Goal: Obtain resource: Obtain resource

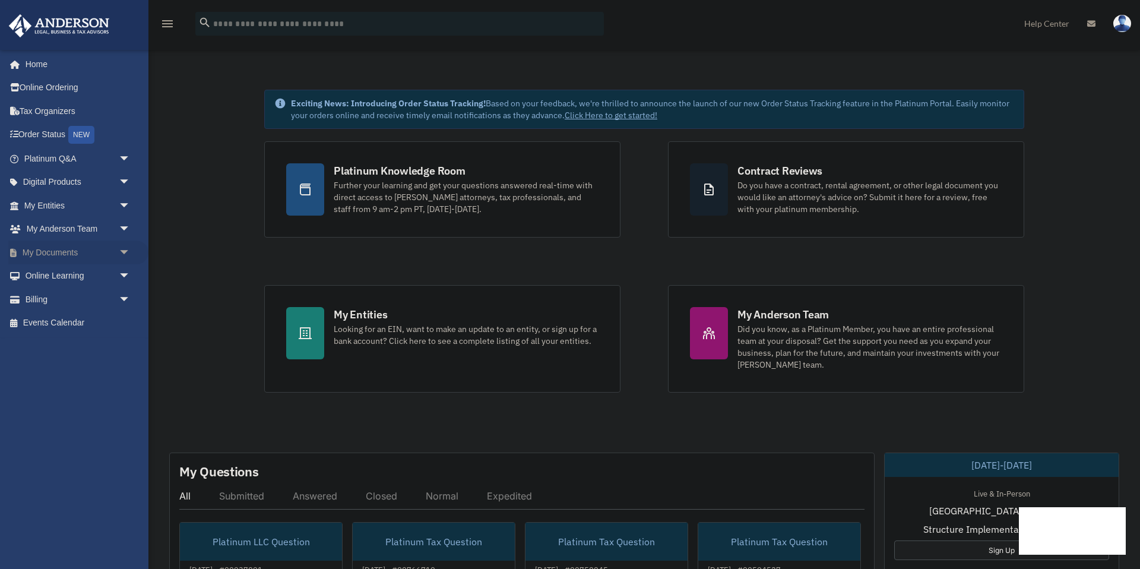
click at [72, 248] on link "My Documents arrow_drop_down" at bounding box center [78, 253] width 140 height 24
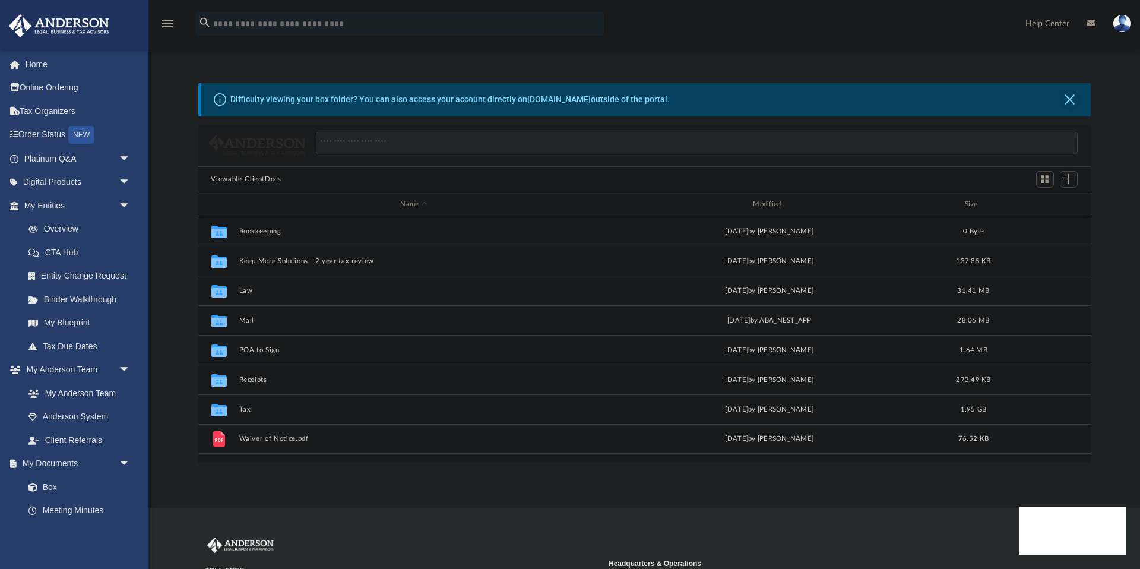
scroll to position [270, 893]
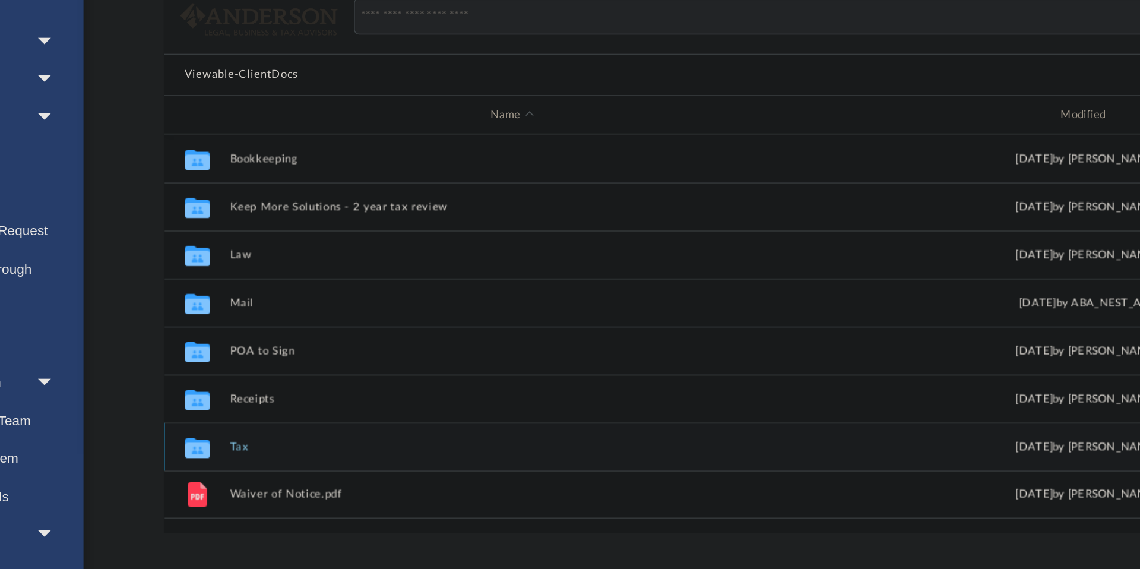
click at [242, 411] on button "Tax" at bounding box center [414, 410] width 350 height 8
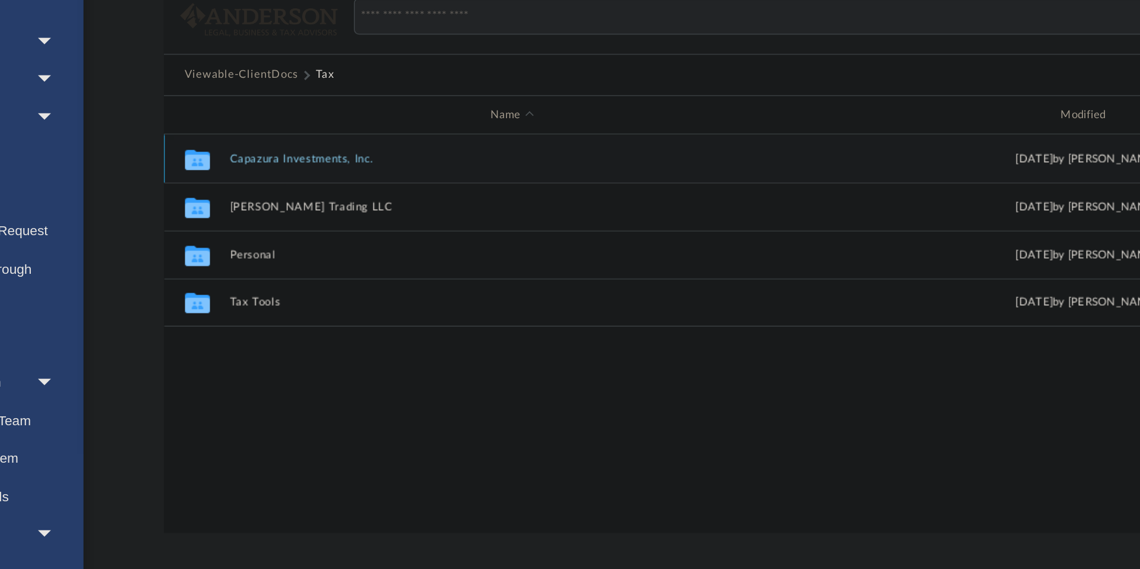
click at [295, 232] on button "Capazura Investments, Inc." at bounding box center [414, 231] width 350 height 8
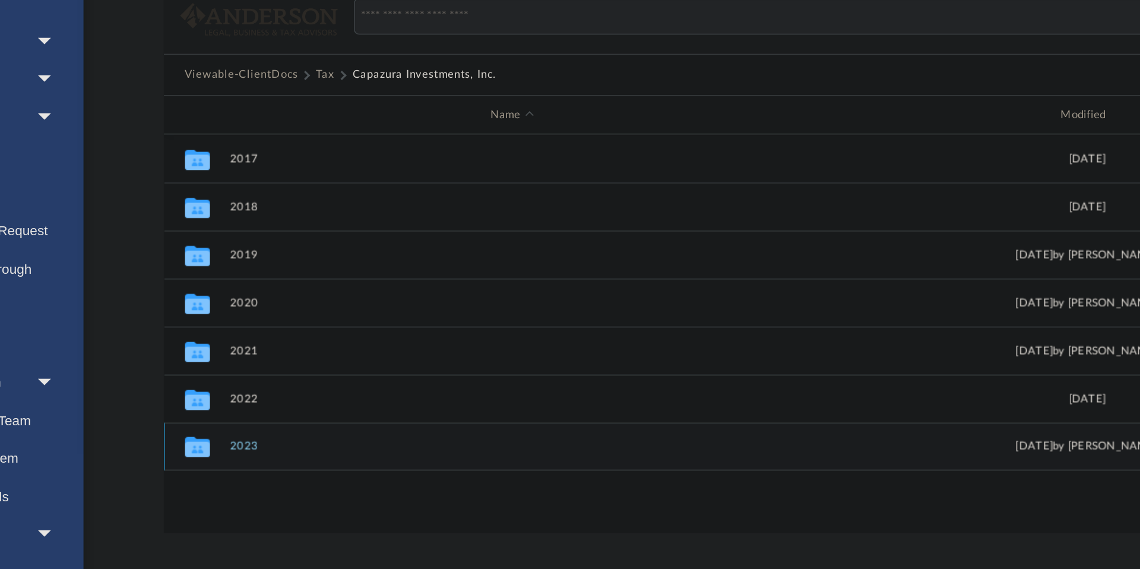
click at [248, 413] on div "Collaborated Folder 2023 Sat Sep 6 2025 by Alex Price 8.27 MB" at bounding box center [644, 409] width 893 height 30
click at [249, 409] on button "2023" at bounding box center [414, 410] width 350 height 8
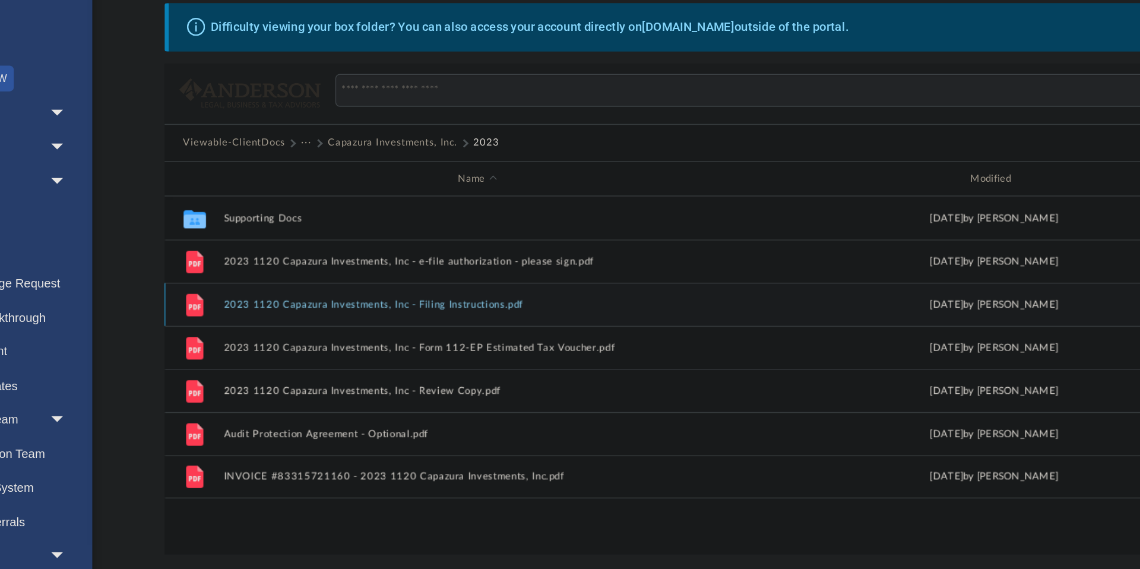
click at [335, 289] on button "2023 1120 Capazura Investments, Inc - Filing Instructions.pdf" at bounding box center [414, 291] width 350 height 8
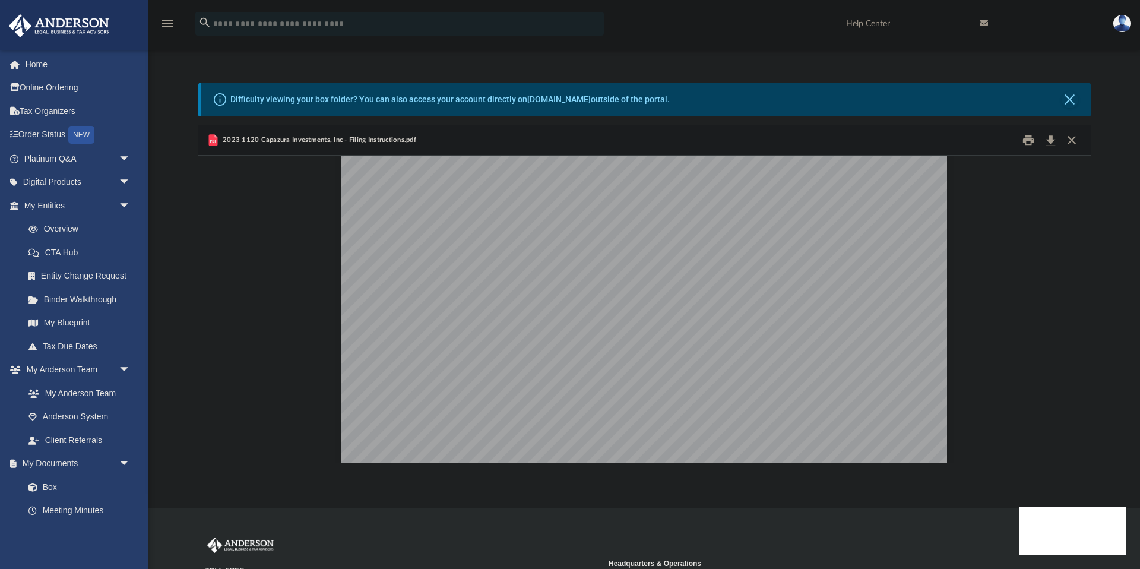
scroll to position [0, 0]
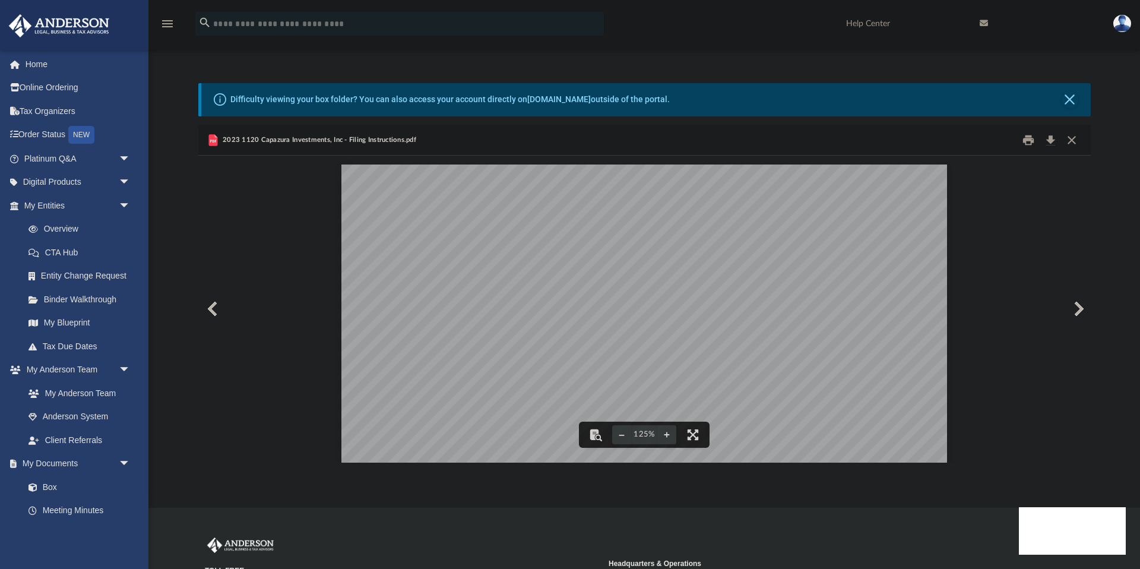
click at [1076, 306] on button "Preview" at bounding box center [1078, 308] width 26 height 33
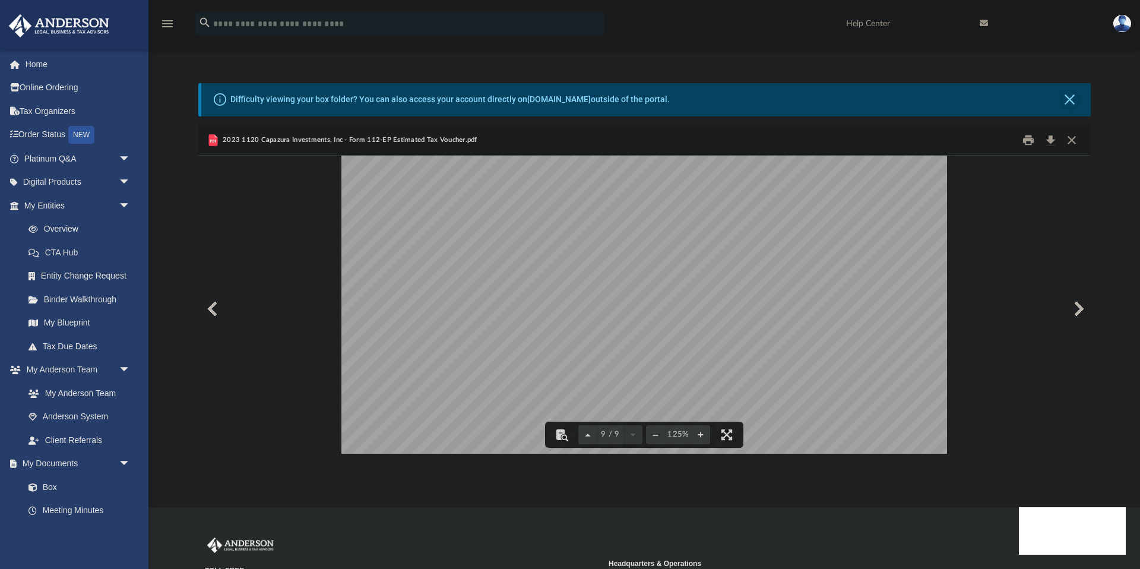
click at [1082, 308] on button "Preview" at bounding box center [1078, 308] width 26 height 33
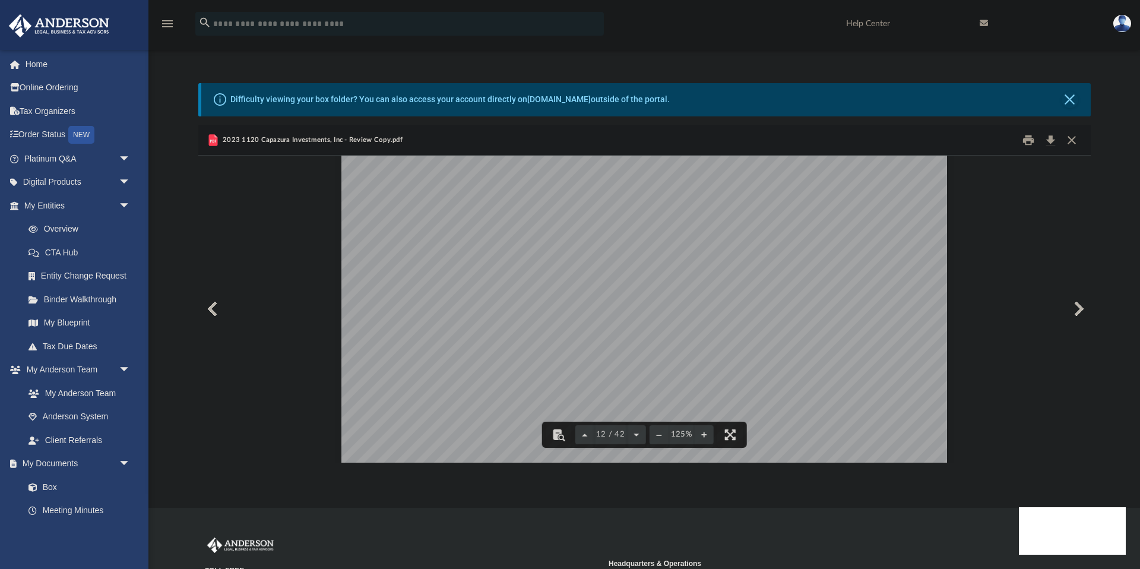
scroll to position [8785, 0]
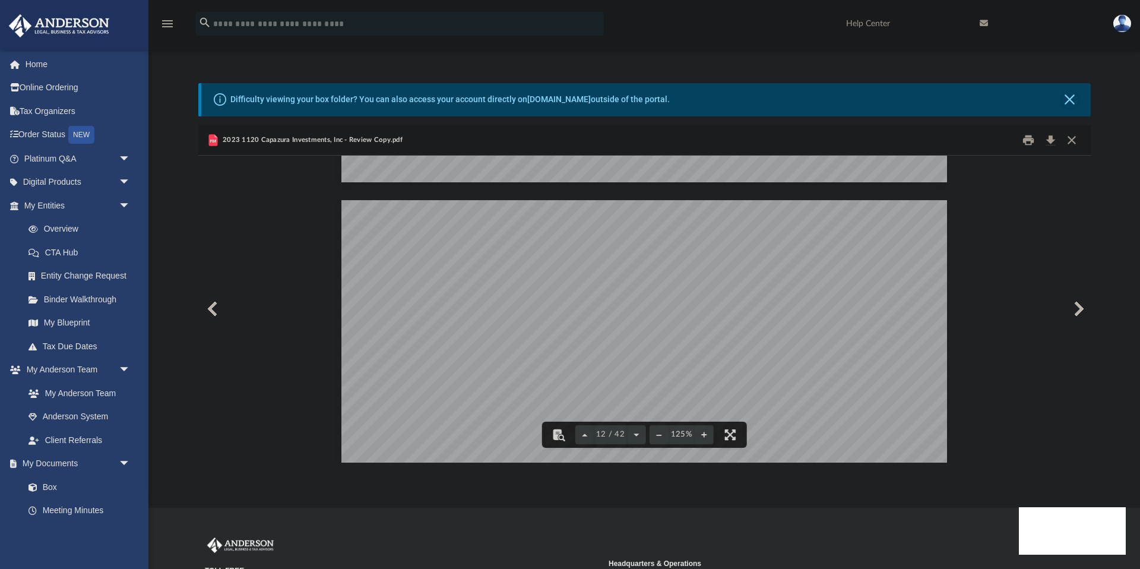
click at [1077, 139] on button "Close" at bounding box center [1071, 140] width 21 height 18
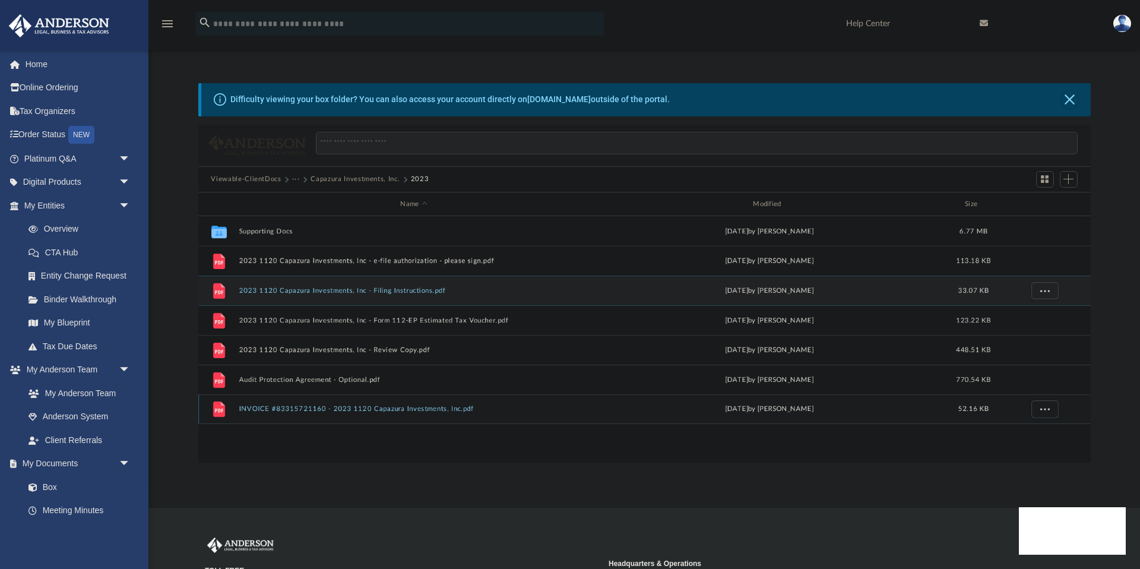
click at [377, 406] on button "INVOICE #83315721160 - 2023 1120 Capazura Investments, Inc.pdf" at bounding box center [414, 410] width 350 height 8
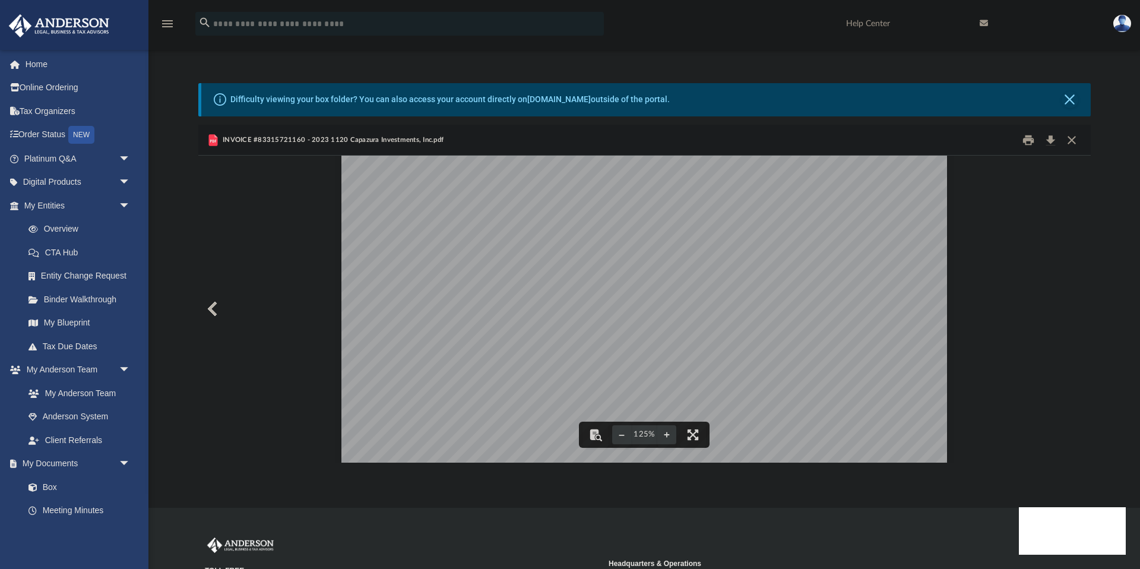
scroll to position [0, 0]
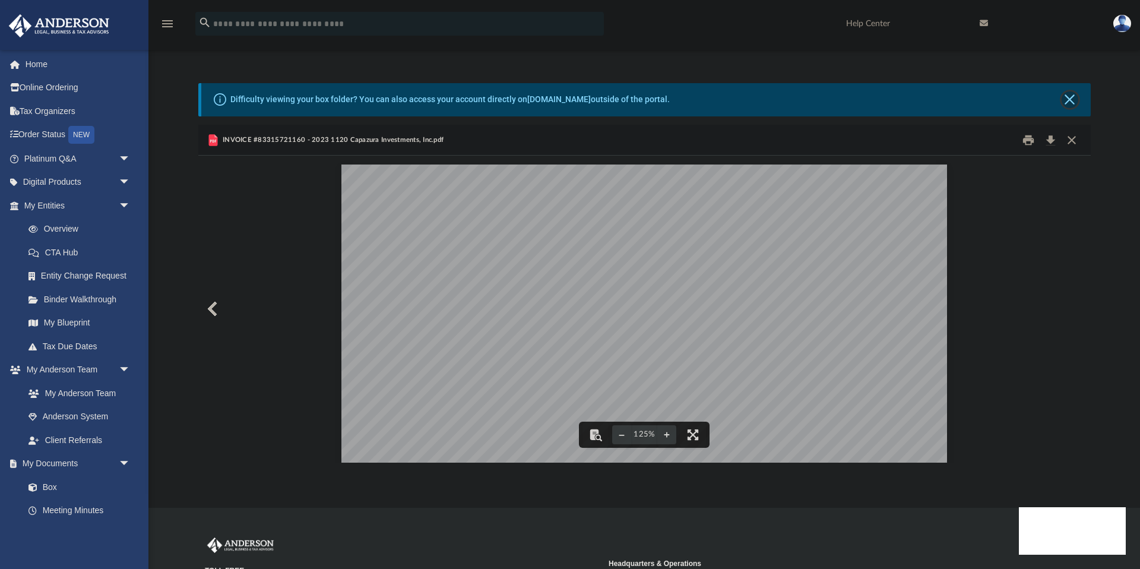
click at [1068, 91] on button "Close" at bounding box center [1070, 99] width 17 height 17
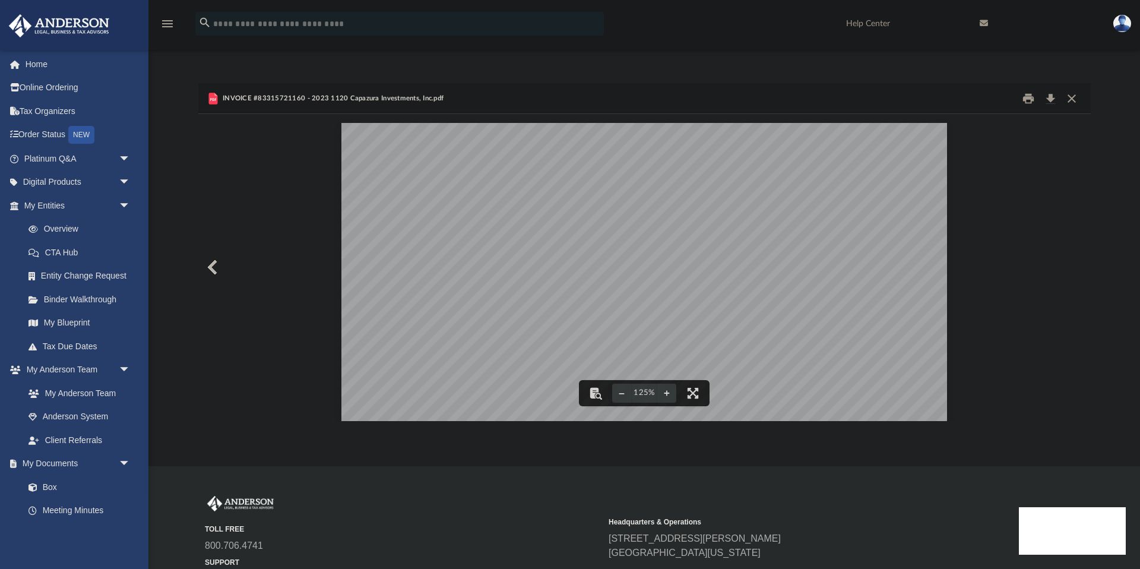
click at [1072, 97] on button "Close" at bounding box center [1071, 98] width 21 height 18
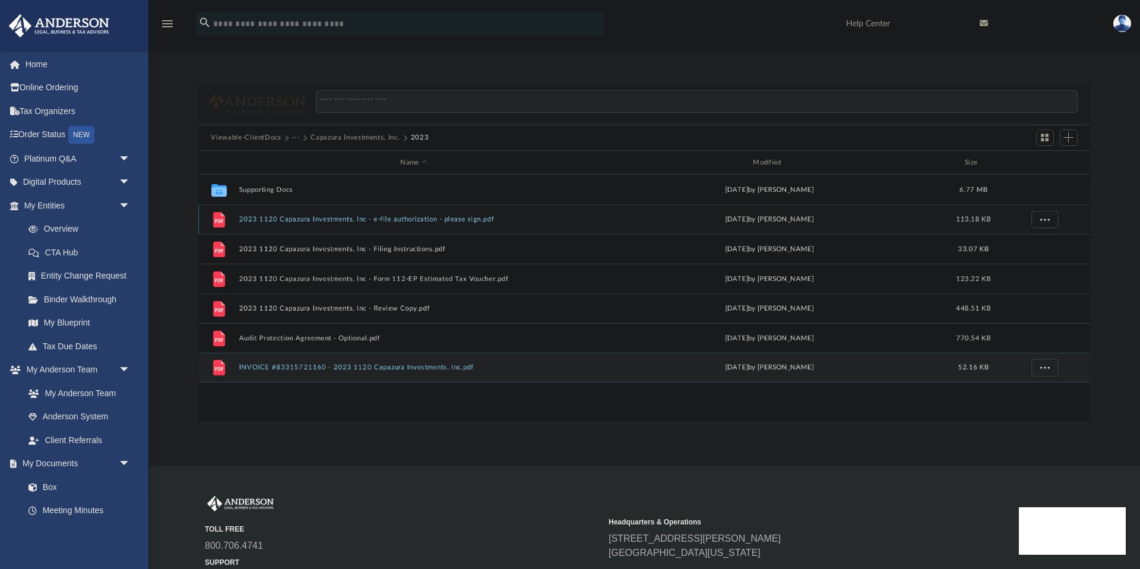
click at [406, 217] on button "2023 1120 Capazura Investments, Inc - e-file authorization - please sign.pdf" at bounding box center [414, 220] width 350 height 8
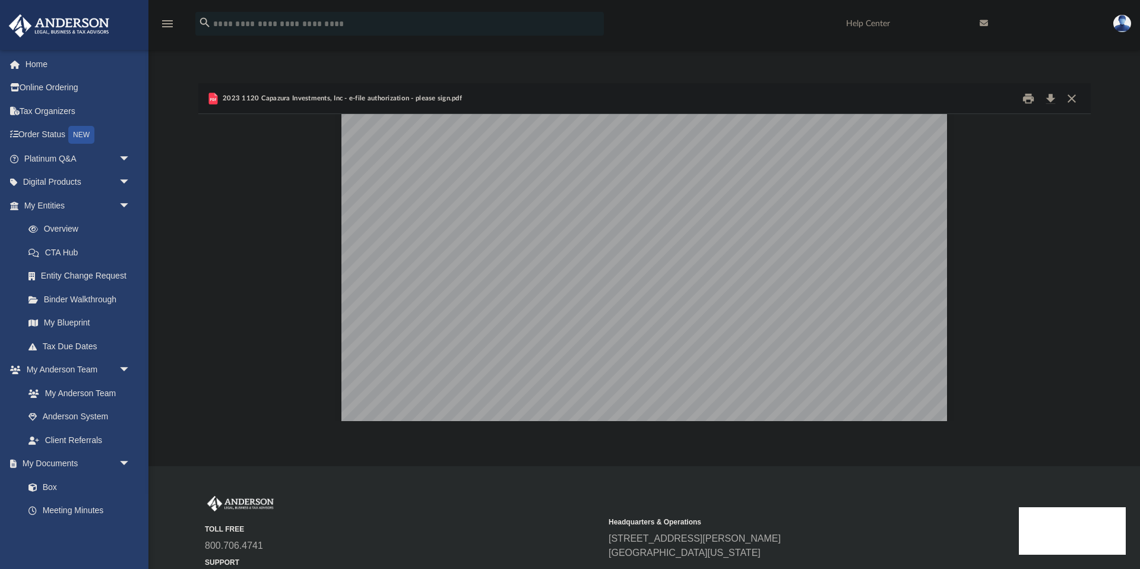
scroll to position [1143, 0]
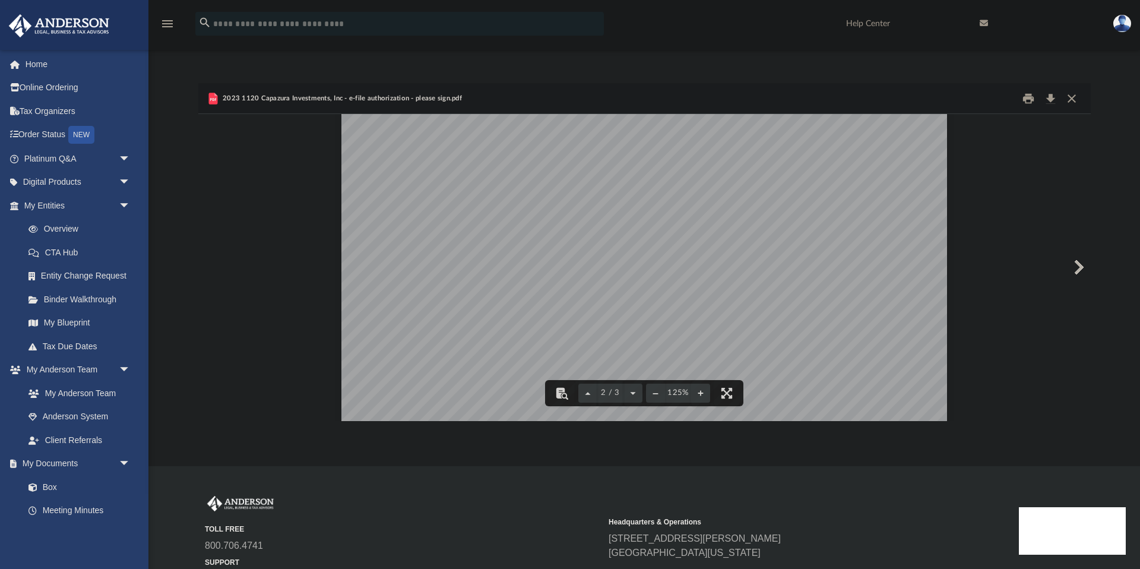
click at [1050, 100] on button "Download" at bounding box center [1051, 98] width 21 height 18
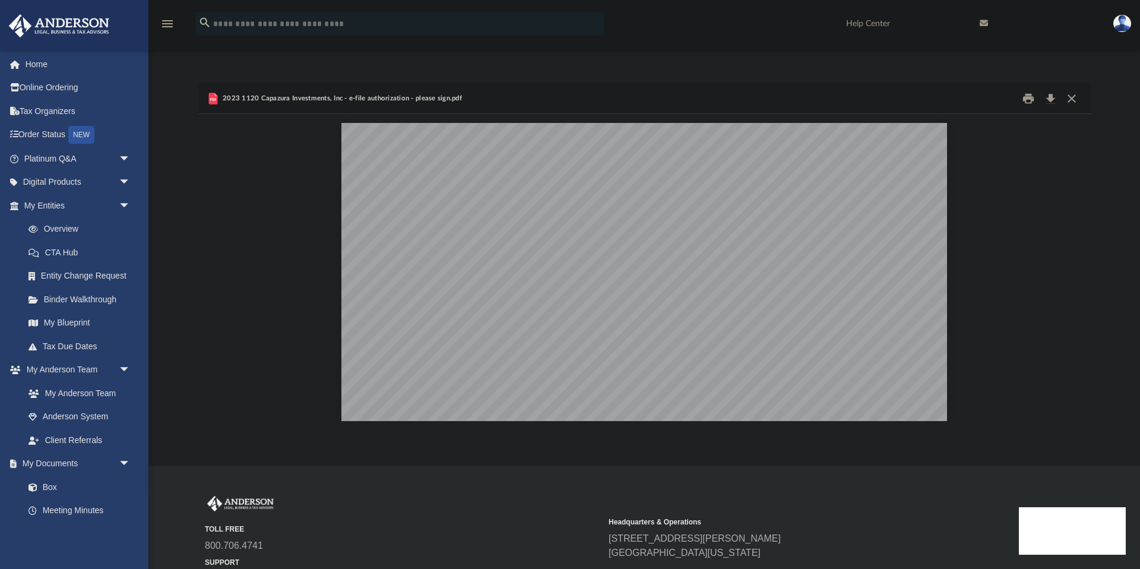
scroll to position [270, 893]
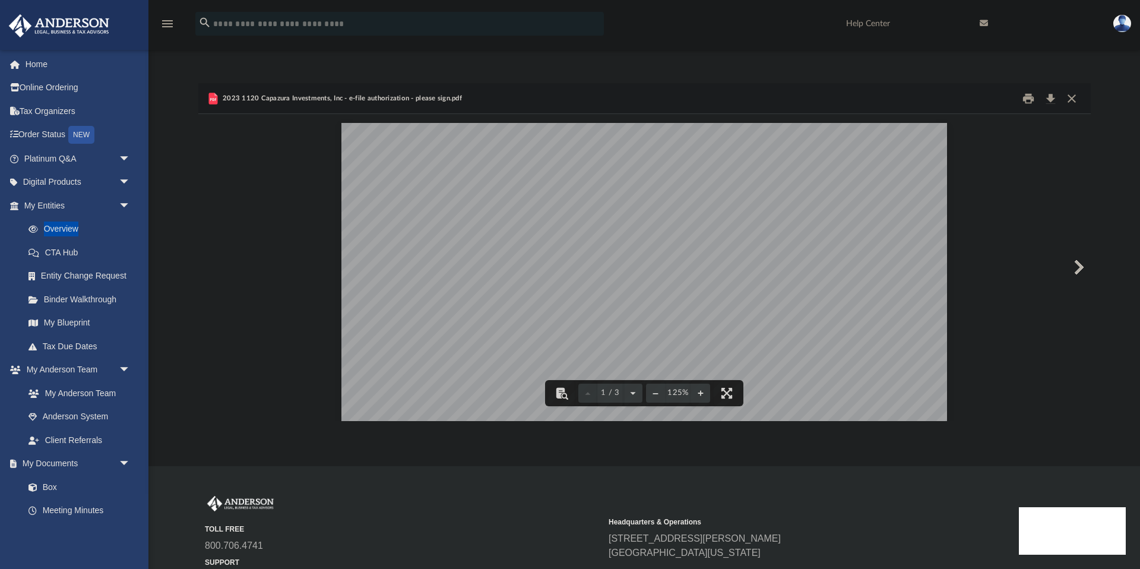
click at [530, 343] on span "am" at bounding box center [530, 347] width 11 height 8
click at [77, 458] on link "My Documents arrow_drop_down" at bounding box center [78, 464] width 140 height 24
click at [485, 214] on div "For calendar year 2023, or tax year beginning , 2023, ending , 20 310211 04-01-…" at bounding box center [645, 515] width 606 height 784
click at [1070, 95] on button "Close" at bounding box center [1071, 98] width 21 height 18
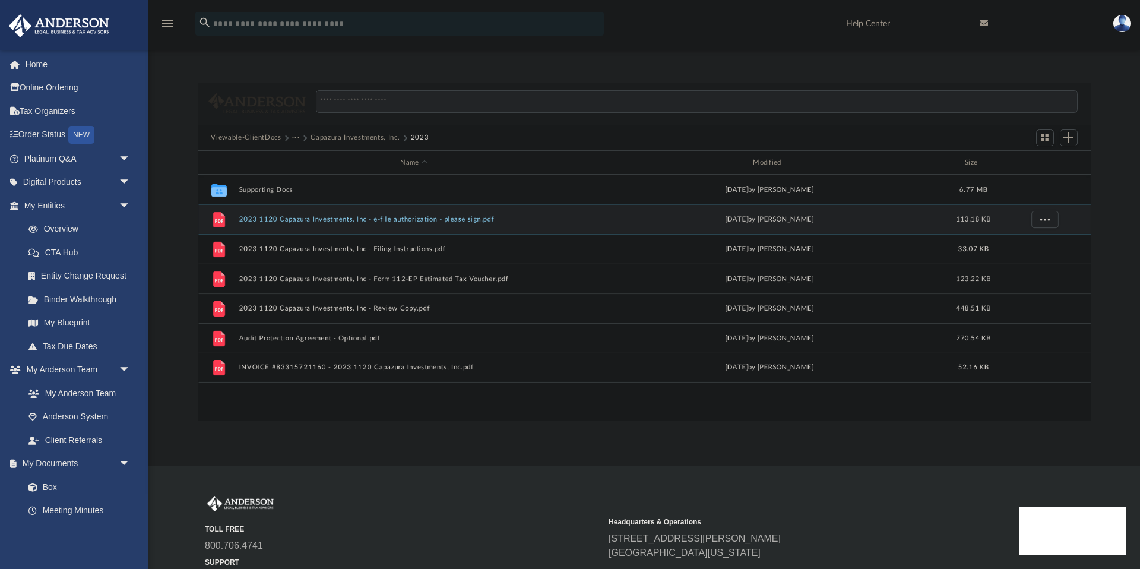
click at [277, 440] on div "App nick@capazura.com Sign Out nick@capazura.com Home Online Ordering Tax Organ…" at bounding box center [570, 233] width 1140 height 466
click at [1071, 137] on span "Add" at bounding box center [1069, 137] width 10 height 10
click at [1051, 162] on li "Upload" at bounding box center [1052, 162] width 38 height 12
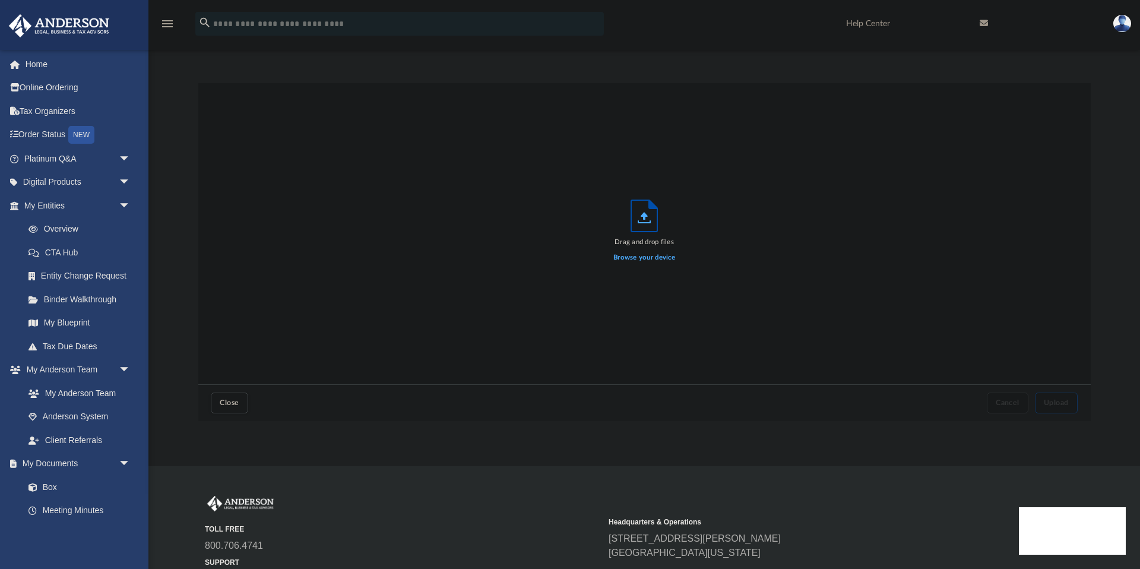
scroll to position [301, 893]
click at [633, 260] on label "Browse your device" at bounding box center [645, 257] width 62 height 11
click at [0, 0] on input "Browse your device" at bounding box center [0, 0] width 0 height 0
click at [1069, 407] on button "Upload" at bounding box center [1056, 403] width 43 height 21
click at [229, 399] on span "Close" at bounding box center [229, 402] width 19 height 7
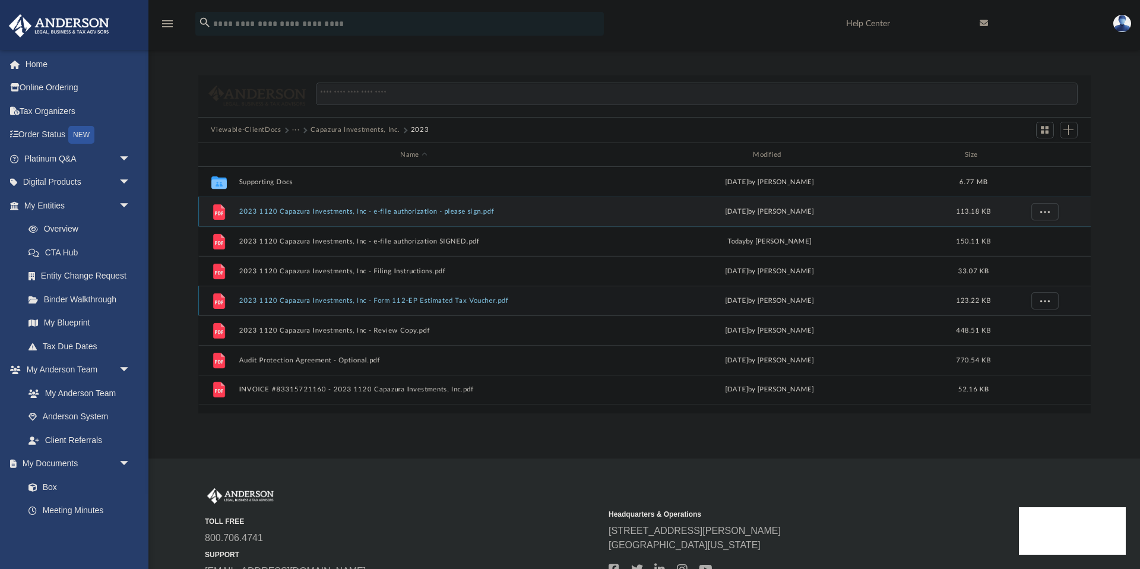
scroll to position [0, 0]
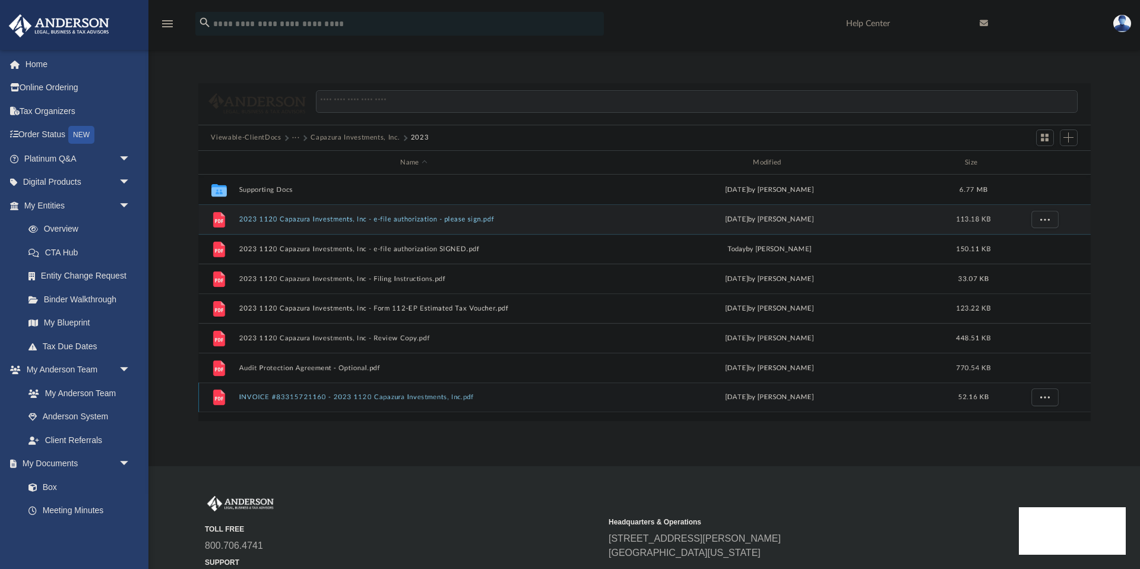
click at [304, 399] on button "INVOICE #83315721160 - 2023 1120 Capazura Investments, Inc.pdf" at bounding box center [414, 398] width 350 height 8
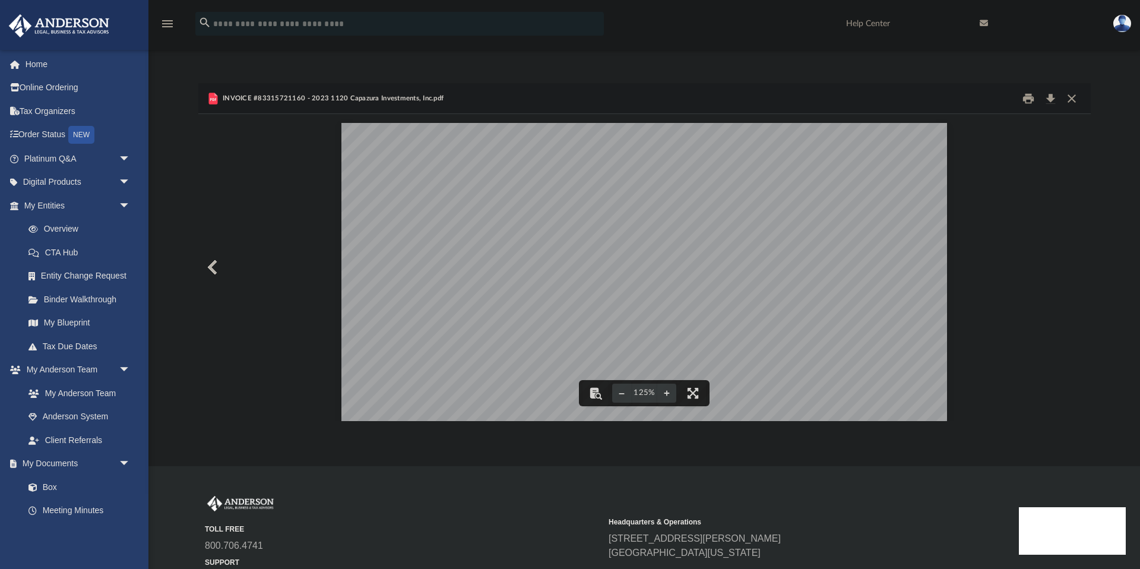
click at [645, 197] on div "Item Type Description Amount Service [PID-11776] Capazura Investments, Inc.: Ta…" at bounding box center [645, 515] width 606 height 784
click at [1076, 97] on button "Close" at bounding box center [1071, 98] width 21 height 18
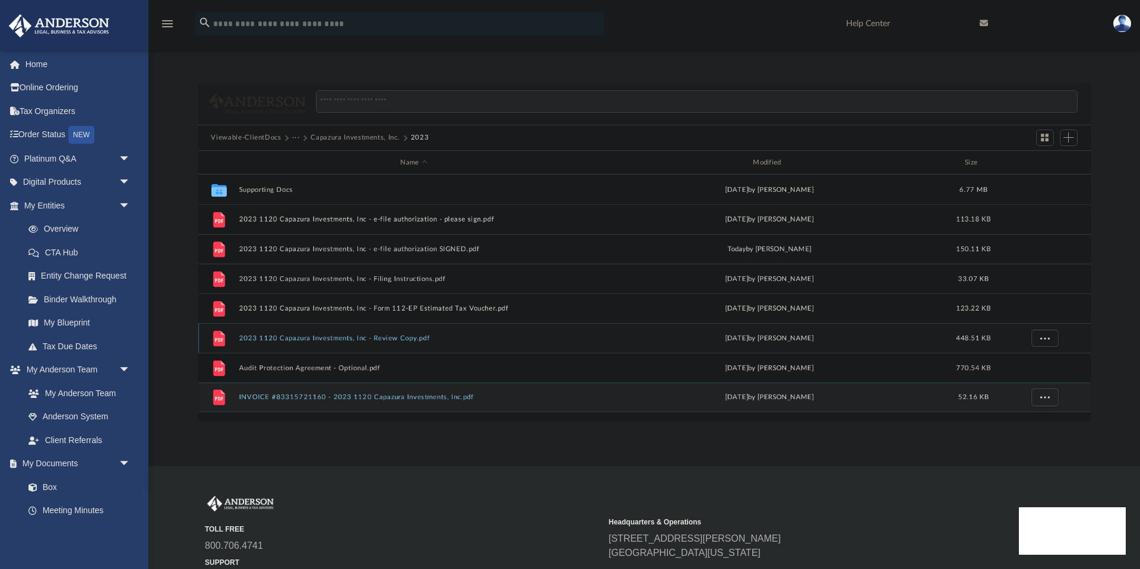
click at [340, 334] on button "2023 1120 Capazura Investments, Inc - Review Copy.pdf" at bounding box center [414, 338] width 350 height 8
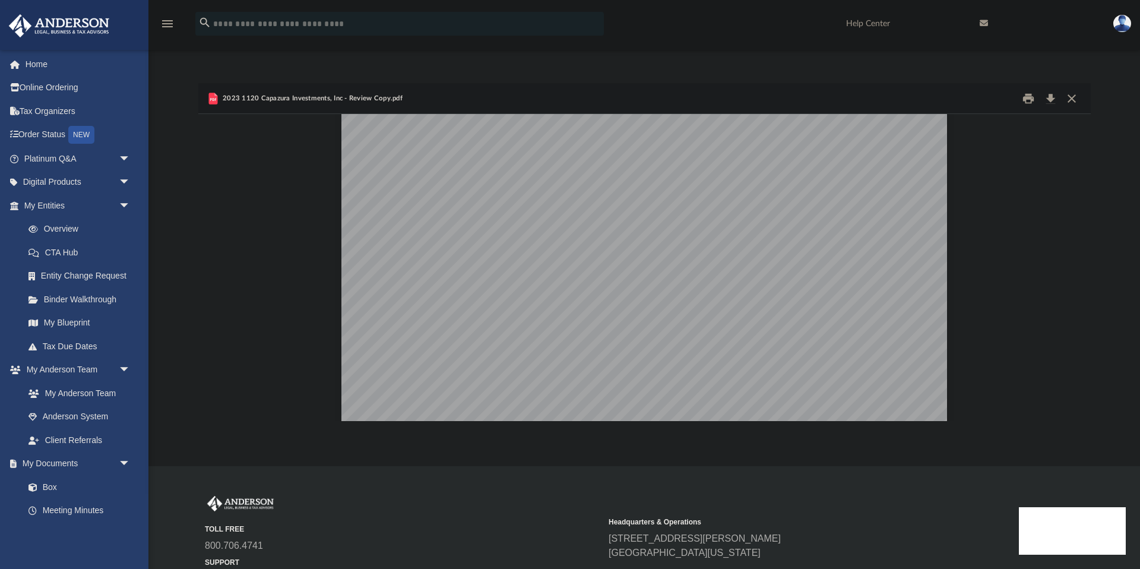
scroll to position [13827, 0]
click at [709, 340] on span "~~~~~~~~~~~~~~~~~~~~~~~~~~~~~~~~~~~~~~~~~~" at bounding box center [640, 341] width 296 height 8
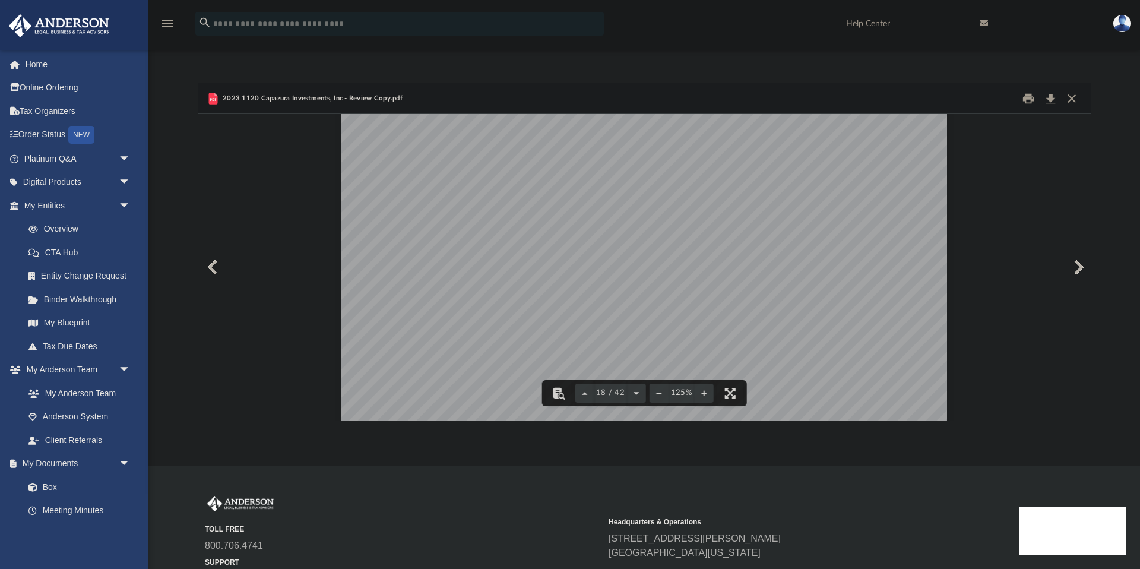
click at [1069, 87] on div "2023 1120 Capazura Investments, Inc - Review Copy.pdf" at bounding box center [644, 98] width 893 height 31
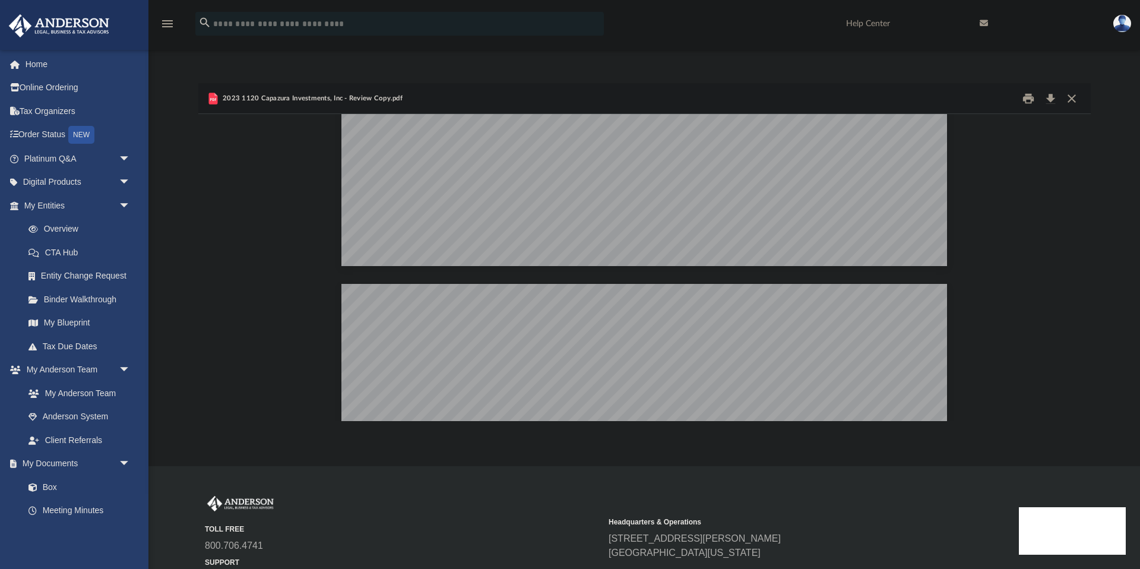
scroll to position [19877, 0]
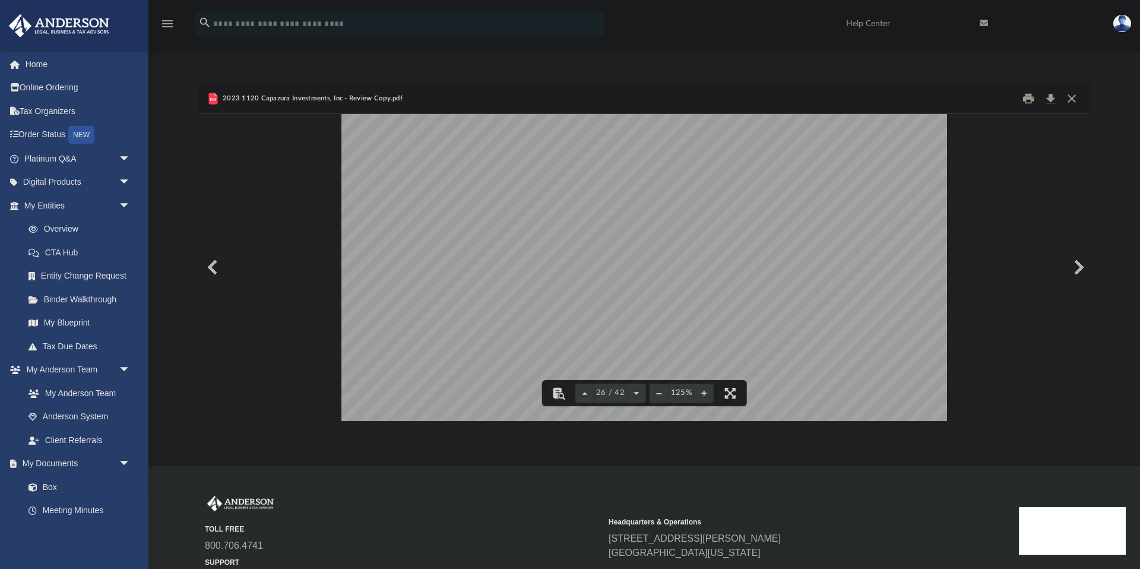
click at [1074, 93] on button "Close" at bounding box center [1071, 98] width 21 height 18
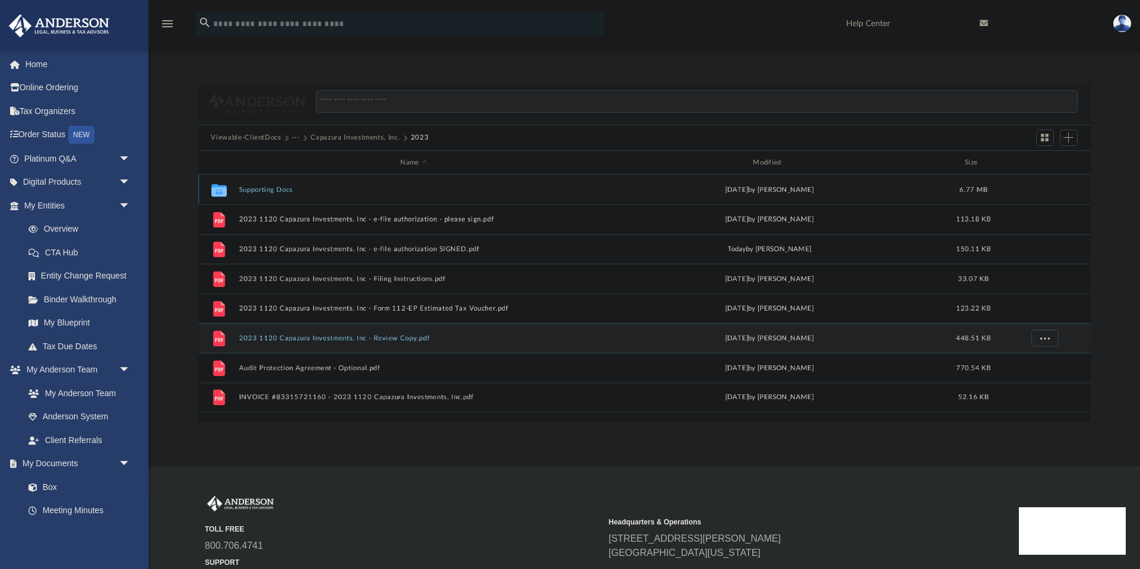
click at [271, 181] on div "Collaborated Folder Supporting Docs [DATE] by [PERSON_NAME] 6.77 MB" at bounding box center [644, 190] width 893 height 30
click at [279, 186] on button "Supporting Docs" at bounding box center [414, 190] width 350 height 8
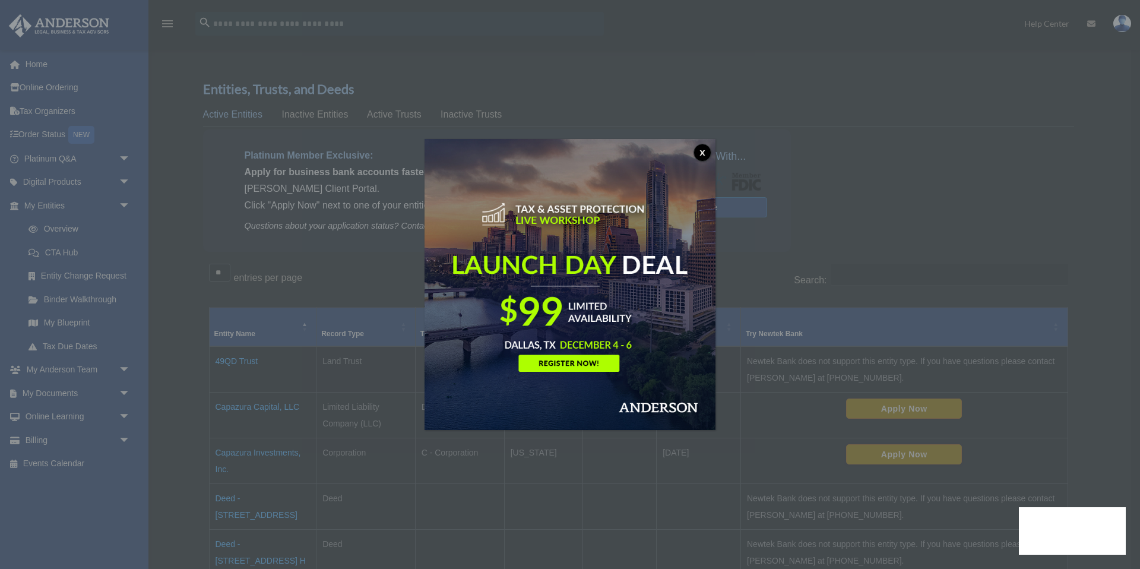
click at [261, 452] on div "x" at bounding box center [570, 284] width 1140 height 569
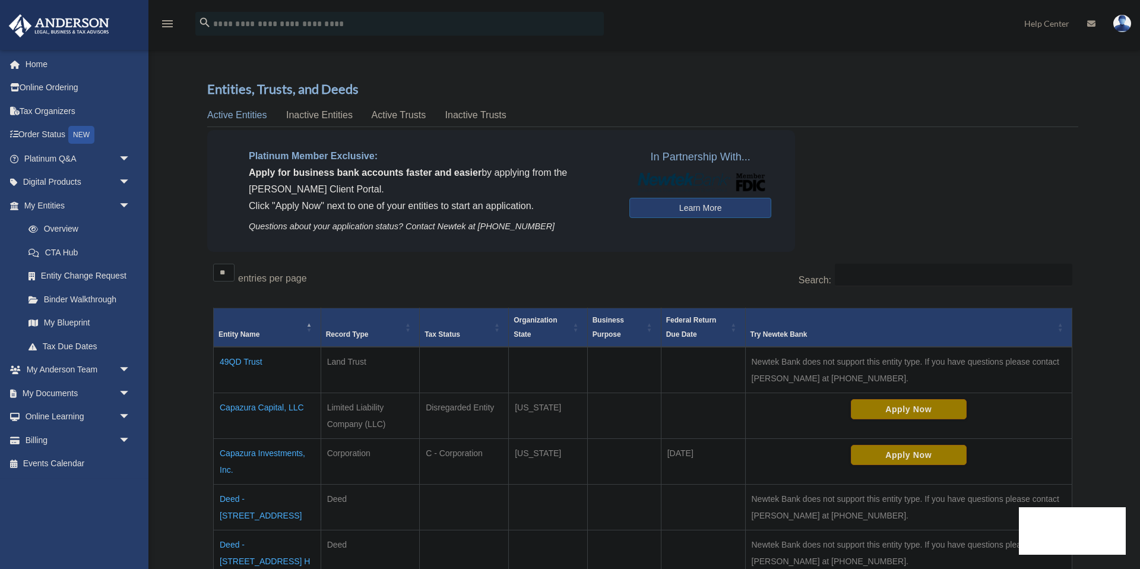
click at [261, 452] on td "Capazura Investments, Inc." at bounding box center [268, 461] width 108 height 46
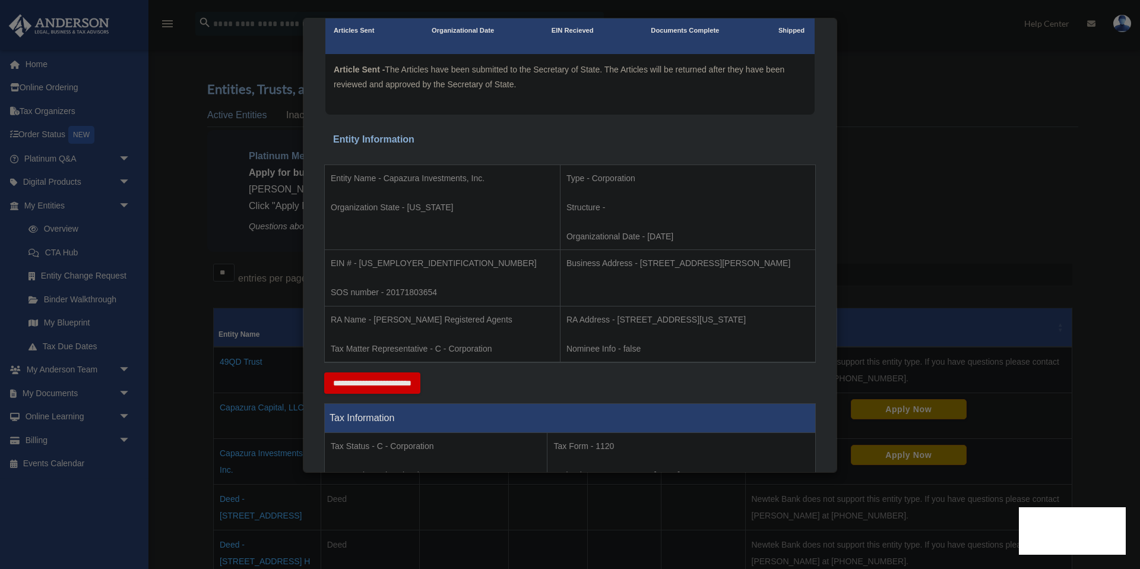
scroll to position [115, 0]
drag, startPoint x: 416, startPoint y: 263, endPoint x: 360, endPoint y: 265, distance: 56.5
click at [360, 265] on p "EIN # - 82-3197962" at bounding box center [442, 262] width 223 height 15
copy p "82-3197962"
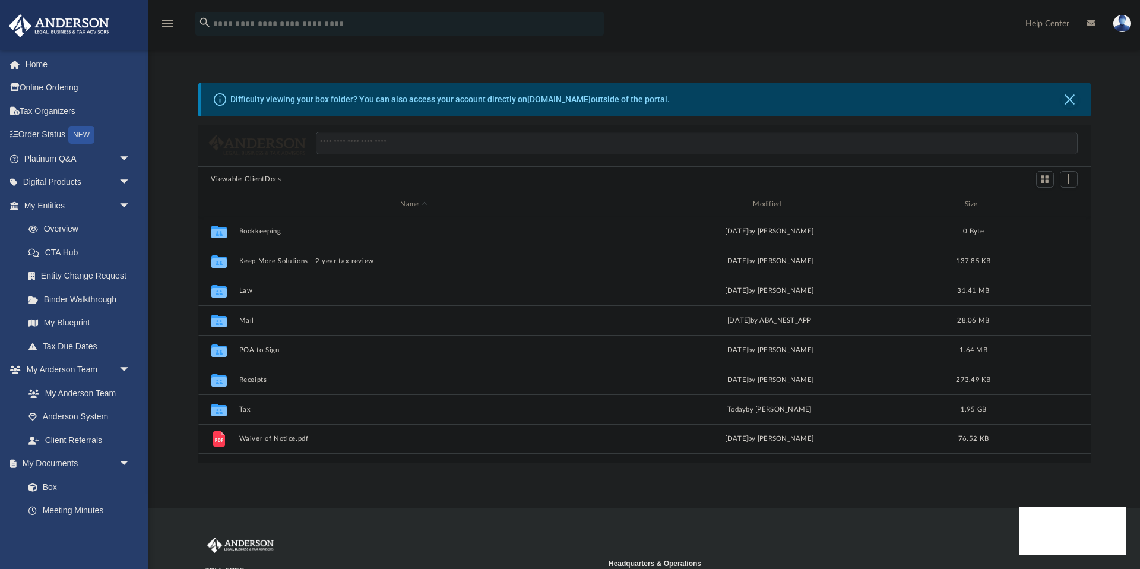
scroll to position [270, 893]
click at [247, 409] on button "Tax" at bounding box center [414, 410] width 350 height 8
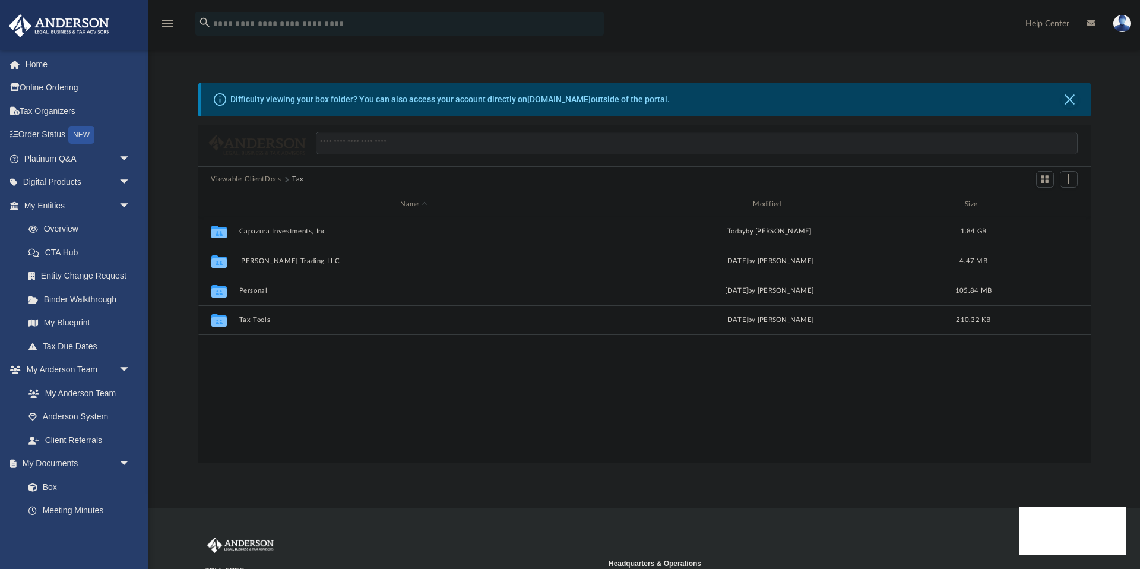
click at [247, 409] on div "Collaborated Folder Capazura Investments, Inc. [DATE] by [PERSON_NAME] 1.84 GB …" at bounding box center [644, 339] width 893 height 246
click at [291, 229] on button "Capazura Investments, Inc." at bounding box center [414, 231] width 350 height 8
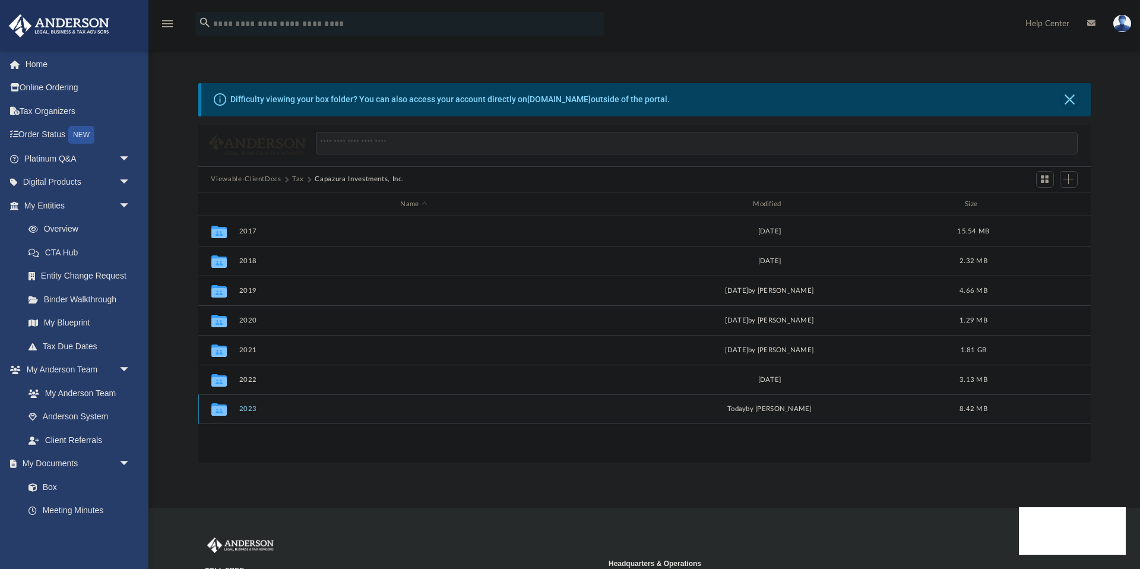
click at [250, 408] on button "2023" at bounding box center [414, 410] width 350 height 8
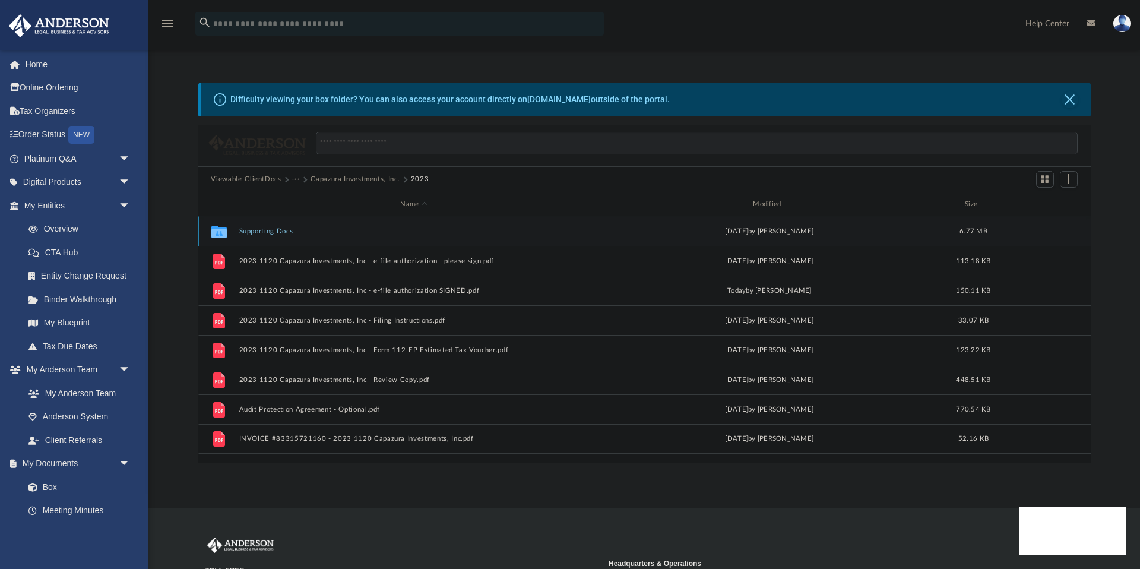
click at [251, 230] on button "Supporting Docs" at bounding box center [414, 231] width 350 height 8
click at [321, 177] on button "2023" at bounding box center [320, 179] width 18 height 11
